Goal: Information Seeking & Learning: Learn about a topic

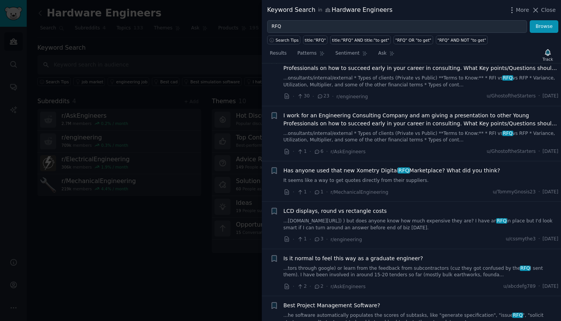
scroll to position [776, 0]
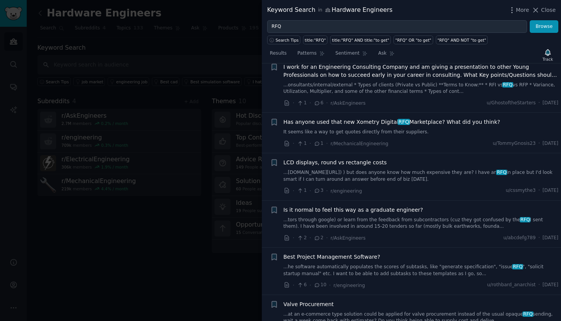
click at [453, 206] on div "Is it normal to feel this way as a graduate engineer?" at bounding box center [421, 210] width 275 height 8
click at [401, 210] on div "Is it normal to feel this way as a graduate engineer? ...tors through google) o…" at bounding box center [421, 224] width 275 height 36
click at [412, 216] on link "...tors through google) or learn from the feedback from subcontractors (cuz the…" at bounding box center [421, 222] width 275 height 13
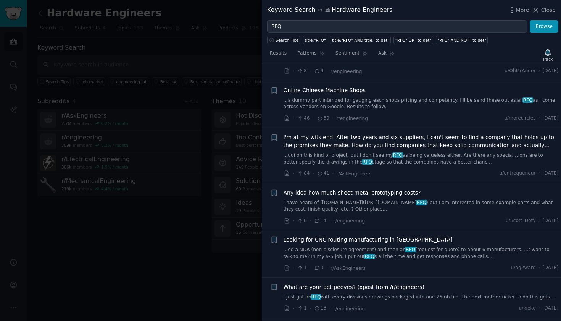
scroll to position [1431, 0]
click at [463, 293] on link "I just got an RFQ with every divisions drawings packaged into one 26mb file. Th…" at bounding box center [421, 296] width 275 height 7
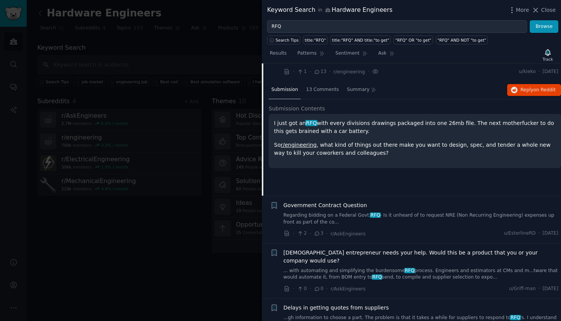
scroll to position [1199, 0]
click at [418, 267] on link "... with automating and simplifying the burdensome RFQ process. Engineers and e…" at bounding box center [421, 273] width 275 height 13
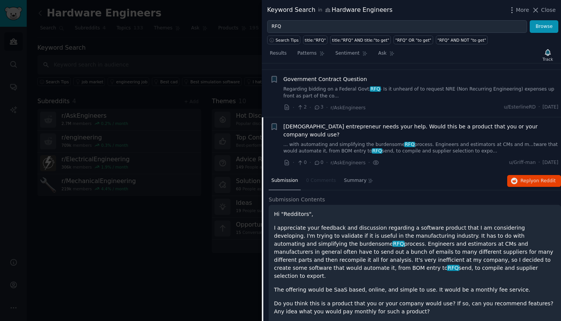
scroll to position [1228, 0]
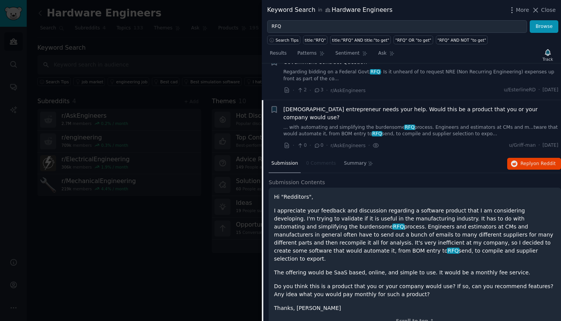
click at [307, 105] on span "[DEMOGRAPHIC_DATA] entrepreneur needs your help. Would this be a product that y…" at bounding box center [421, 113] width 275 height 16
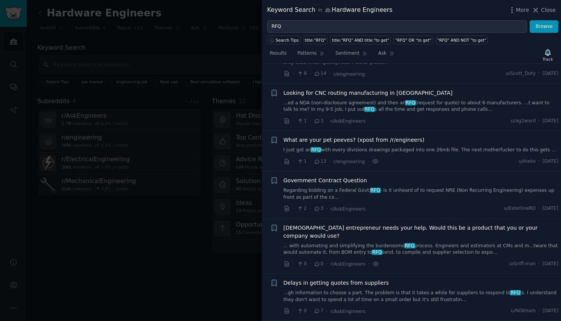
scroll to position [1084, 0]
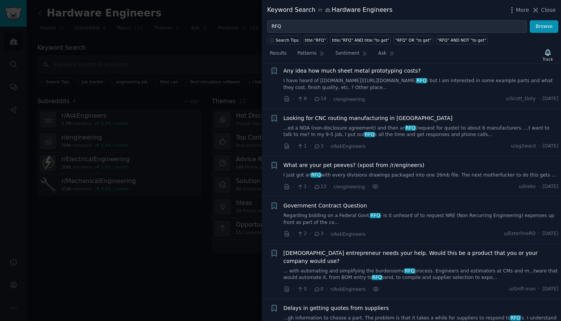
click at [337, 249] on span "[DEMOGRAPHIC_DATA] entrepreneur needs your help. Would this be a product that y…" at bounding box center [421, 257] width 275 height 16
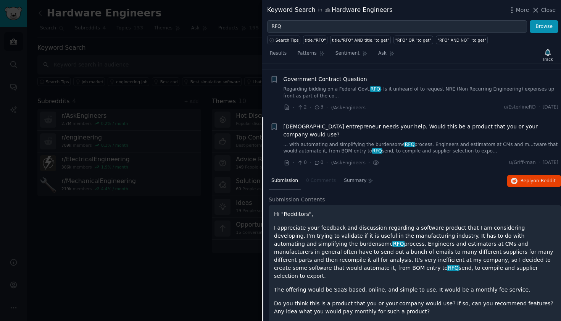
scroll to position [1206, 0]
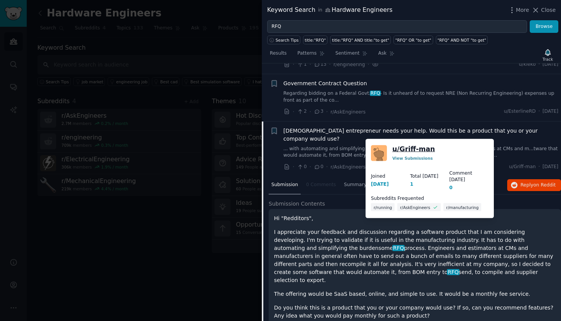
click at [408, 148] on link "u/ Griff-man" at bounding box center [413, 149] width 43 height 10
